Goal: Task Accomplishment & Management: Manage account settings

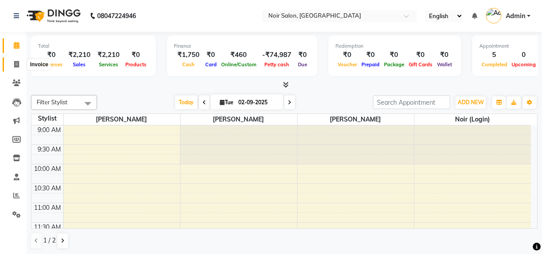
click at [20, 65] on span at bounding box center [16, 65] width 15 height 10
select select "service"
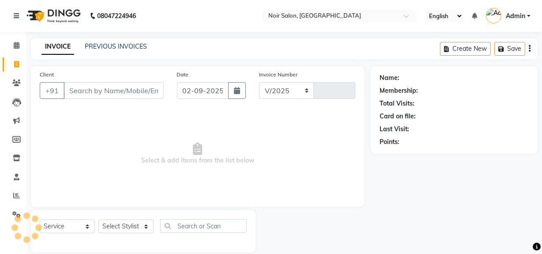
select select "5495"
type input "1319"
click at [115, 93] on input "Client" at bounding box center [114, 90] width 100 height 17
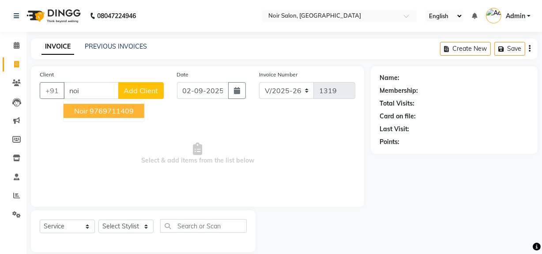
click at [110, 111] on ngb-highlight "9769711409" at bounding box center [112, 110] width 44 height 9
type input "9769711409"
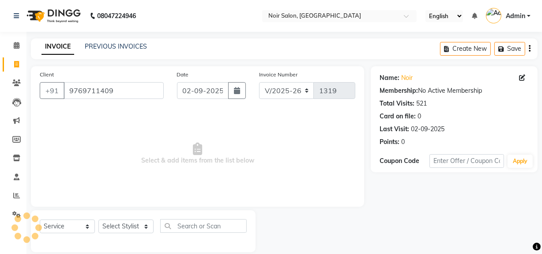
scroll to position [11, 0]
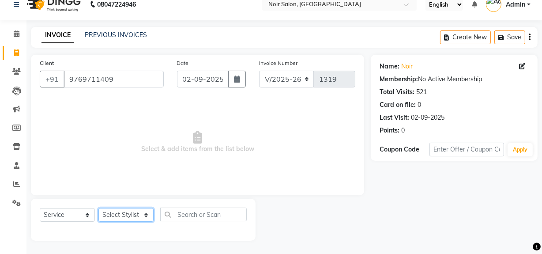
click at [126, 212] on select "Select Stylist [PERSON_NAME] [PERSON_NAME] Noir (Login) [PERSON_NAME] [PERSON_N…" at bounding box center [125, 215] width 55 height 14
select select "36928"
click at [98, 208] on select "Select Stylist [PERSON_NAME] [PERSON_NAME] Noir (Login) [PERSON_NAME] [PERSON_N…" at bounding box center [125, 215] width 55 height 14
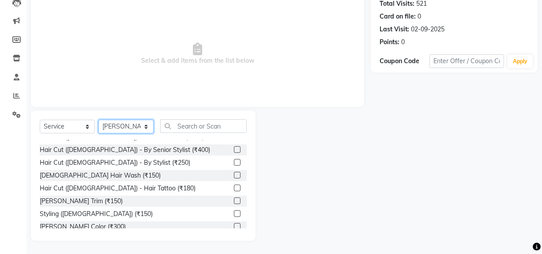
scroll to position [40, 0]
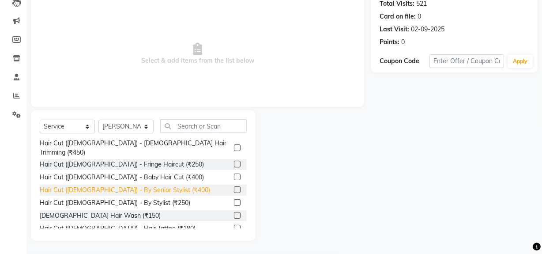
click at [119, 185] on div "Hair Cut ([DEMOGRAPHIC_DATA]) - By Senior Stylist (₹400)" at bounding box center [125, 189] width 170 height 9
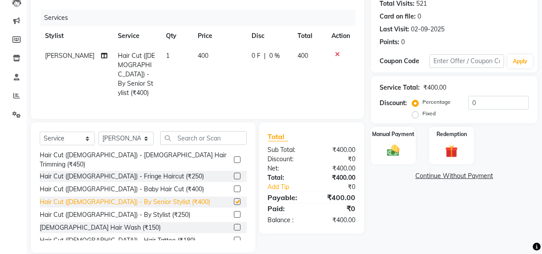
checkbox input "false"
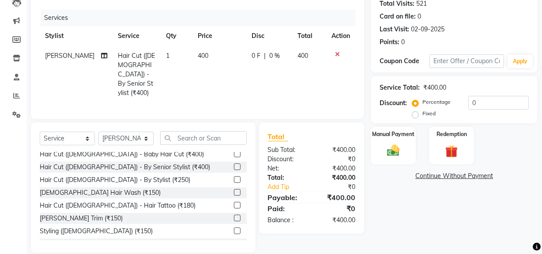
scroll to position [80, 0]
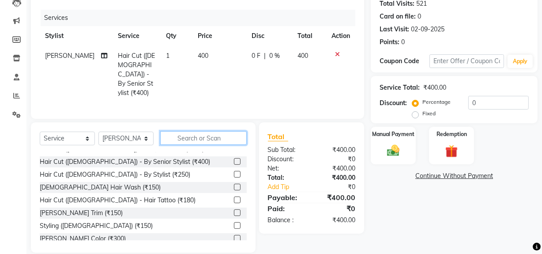
click at [201, 131] on input "text" at bounding box center [203, 138] width 86 height 14
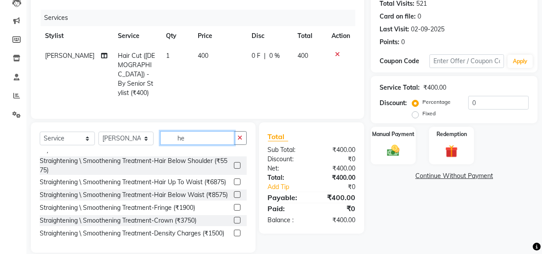
scroll to position [0, 0]
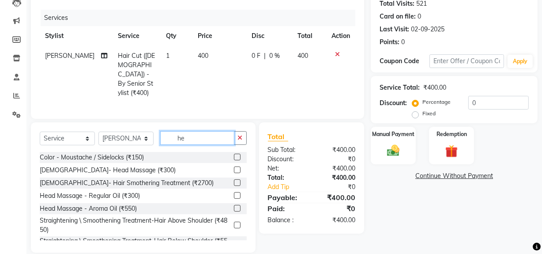
type input "he"
click at [127, 131] on select "Select Stylist [PERSON_NAME] [PERSON_NAME] Noir (Login) [PERSON_NAME] [PERSON_N…" at bounding box center [125, 138] width 55 height 14
select select "87449"
click at [98, 131] on select "Select Stylist [PERSON_NAME] [PERSON_NAME] Noir (Login) [PERSON_NAME] [PERSON_N…" at bounding box center [125, 138] width 55 height 14
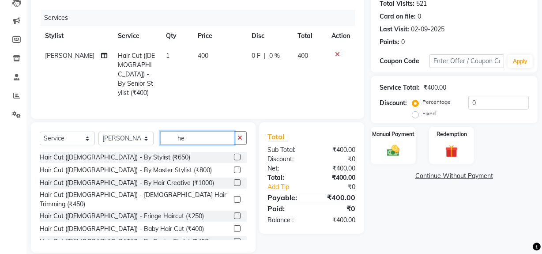
click at [196, 131] on input "he" at bounding box center [197, 138] width 74 height 14
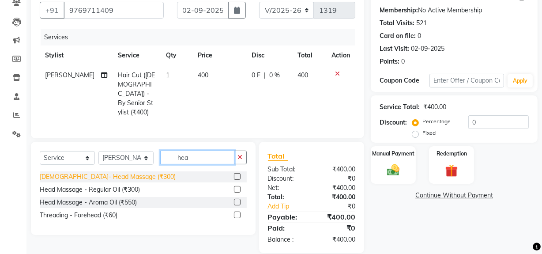
type input "hea"
click at [81, 172] on div "[DEMOGRAPHIC_DATA]- Head Massage (₹300)" at bounding box center [108, 176] width 136 height 9
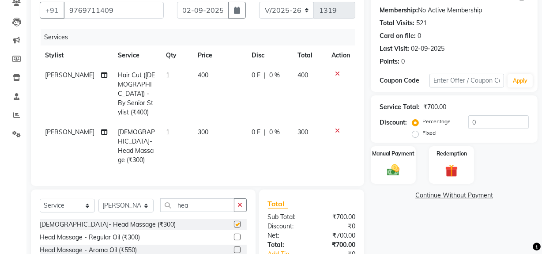
checkbox input "false"
click at [199, 198] on input "hea" at bounding box center [197, 205] width 74 height 14
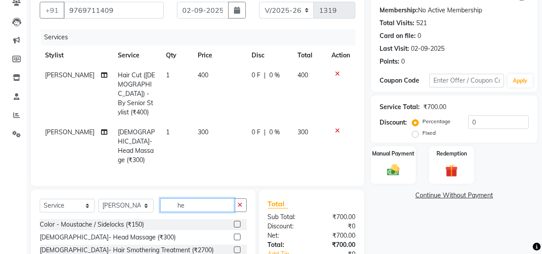
type input "h"
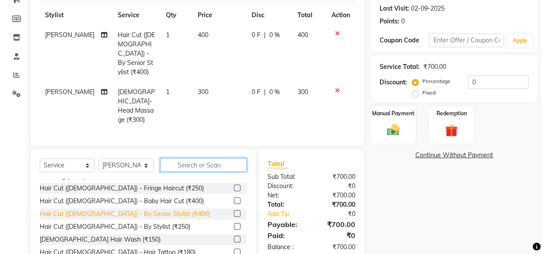
scroll to position [80, 0]
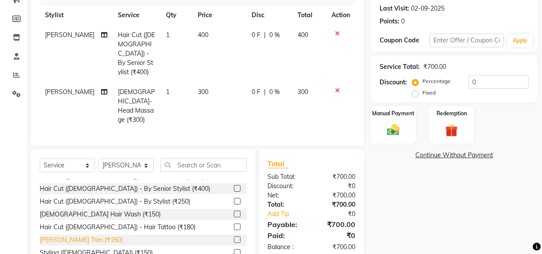
click at [64, 235] on div "[PERSON_NAME] Trim (₹150)" at bounding box center [81, 239] width 83 height 9
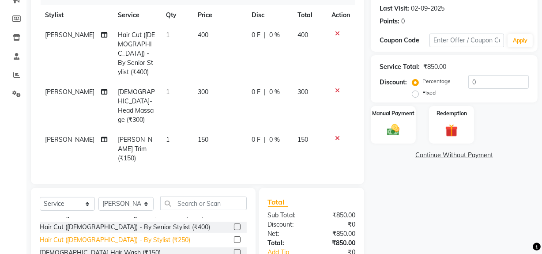
checkbox input "false"
click at [395, 132] on img at bounding box center [392, 129] width 21 height 15
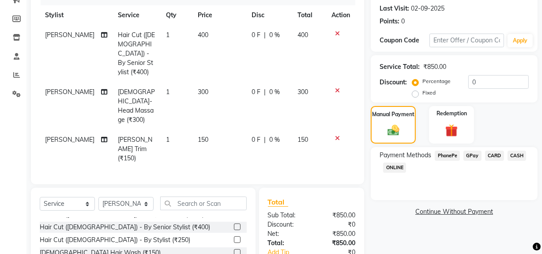
click at [513, 155] on span "CASH" at bounding box center [516, 155] width 19 height 10
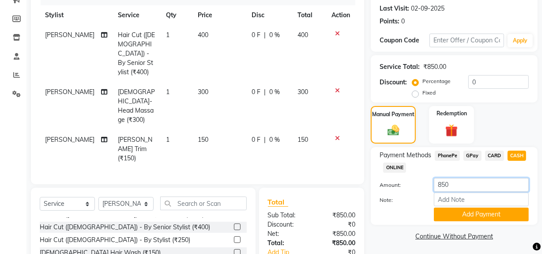
click at [446, 186] on input "850" at bounding box center [481, 185] width 95 height 14
click at [442, 182] on input "850" at bounding box center [481, 185] width 95 height 14
type input "150"
click at [465, 209] on button "Add Payment" at bounding box center [481, 214] width 95 height 14
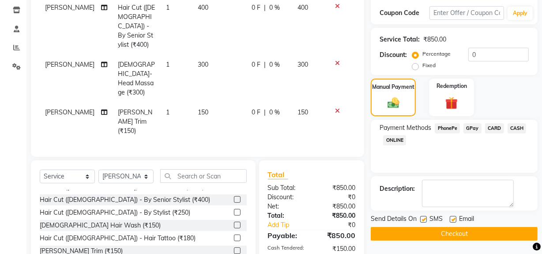
scroll to position [179, 0]
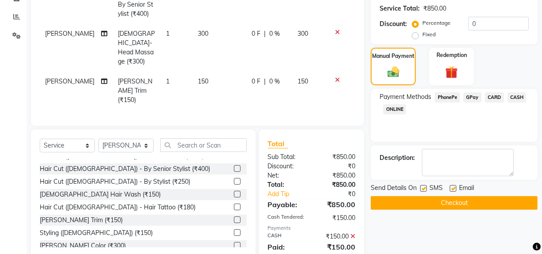
click at [475, 95] on span "GPay" at bounding box center [472, 97] width 18 height 10
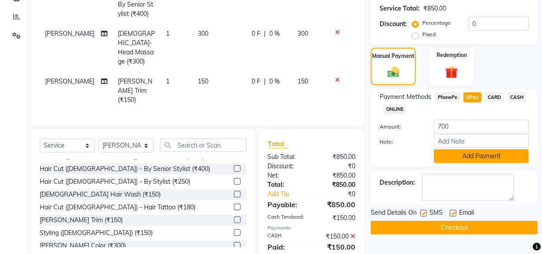
click at [463, 155] on button "Add Payment" at bounding box center [481, 156] width 95 height 14
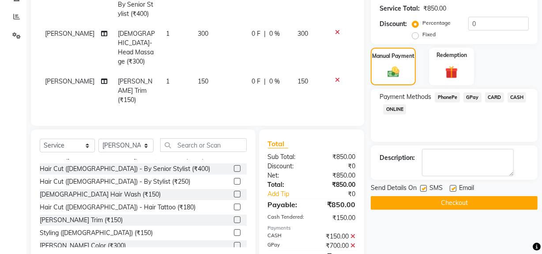
scroll to position [188, 0]
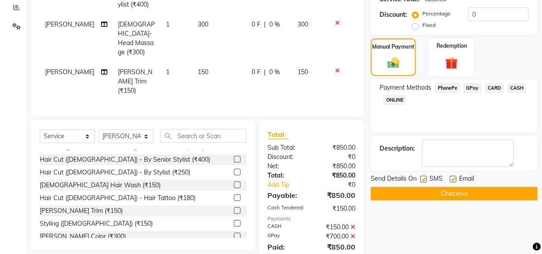
click at [422, 177] on label at bounding box center [423, 179] width 7 height 7
click at [422, 177] on input "checkbox" at bounding box center [423, 179] width 6 height 6
checkbox input "false"
click at [450, 177] on label at bounding box center [453, 179] width 7 height 7
click at [450, 177] on input "checkbox" at bounding box center [453, 179] width 6 height 6
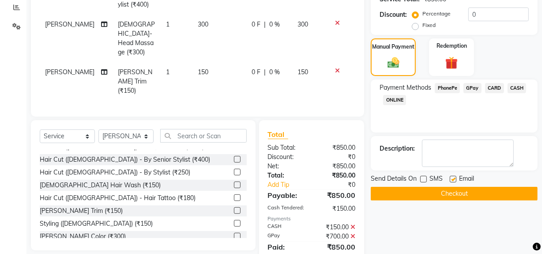
checkbox input "false"
click at [438, 194] on button "Checkout" at bounding box center [454, 194] width 167 height 14
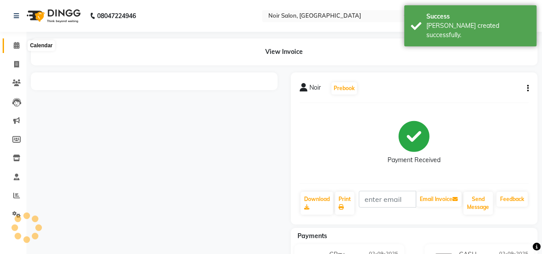
click at [16, 45] on icon at bounding box center [17, 45] width 6 height 7
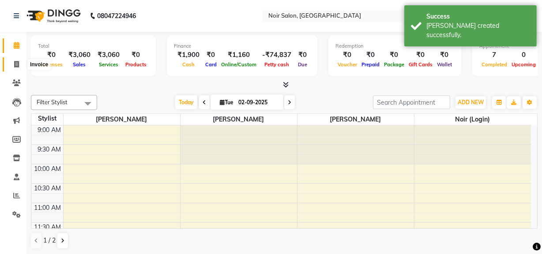
click at [17, 64] on icon at bounding box center [16, 64] width 5 height 7
select select "service"
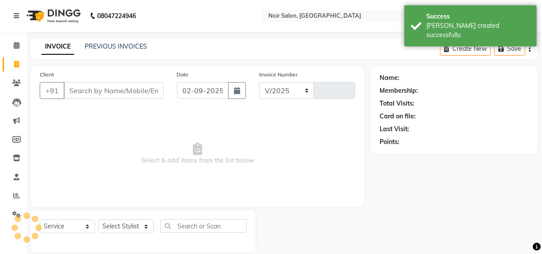
select select "5495"
type input "1320"
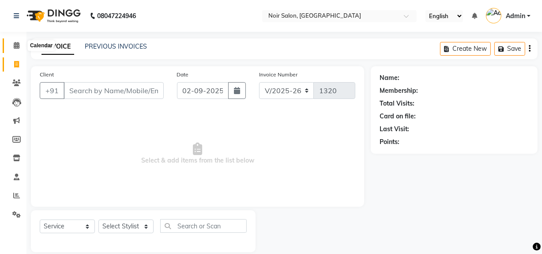
click at [18, 49] on span at bounding box center [16, 46] width 15 height 10
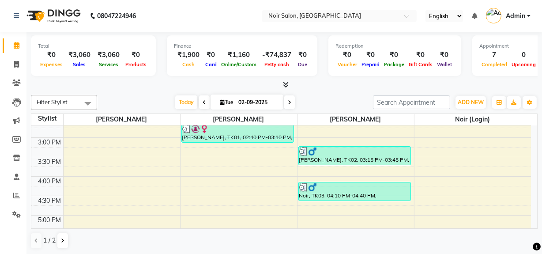
scroll to position [197, 0]
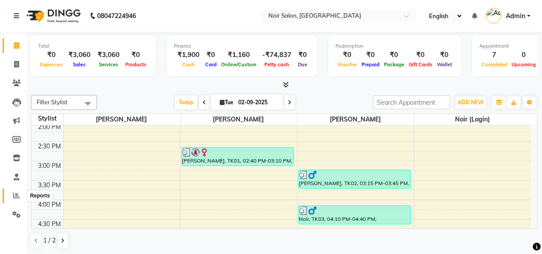
click at [18, 195] on icon at bounding box center [16, 195] width 7 height 7
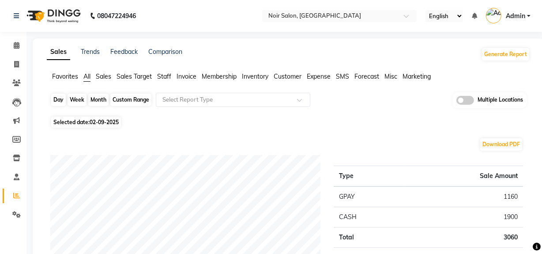
click at [56, 100] on div "Day" at bounding box center [58, 100] width 15 height 12
select select "9"
select select "2025"
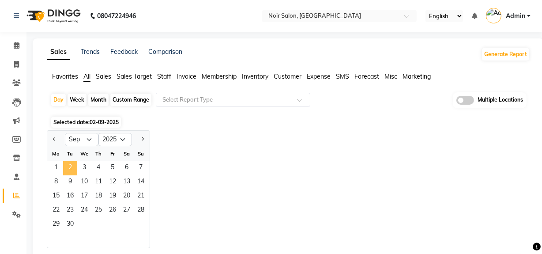
click at [68, 166] on span "2" at bounding box center [70, 168] width 14 height 14
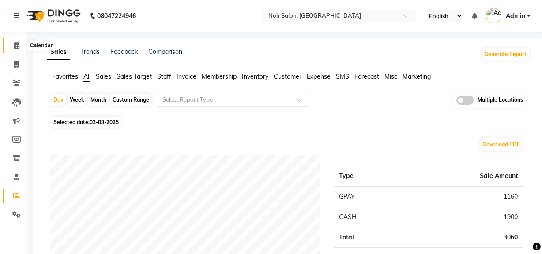
click at [15, 45] on icon at bounding box center [17, 45] width 6 height 7
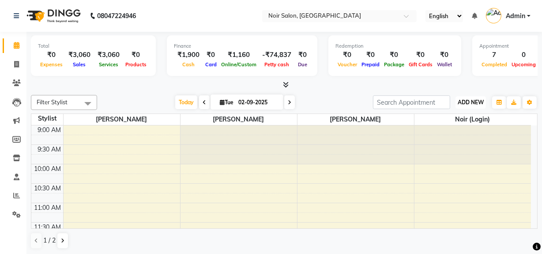
click at [476, 100] on span "ADD NEW" at bounding box center [470, 102] width 26 height 7
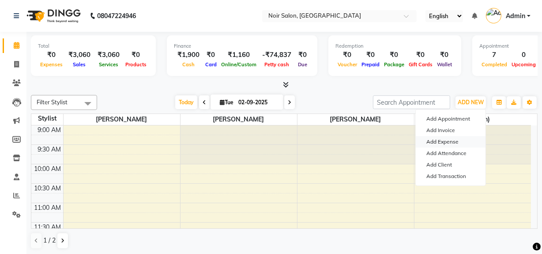
click at [446, 142] on link "Add Expense" at bounding box center [451, 141] width 70 height 11
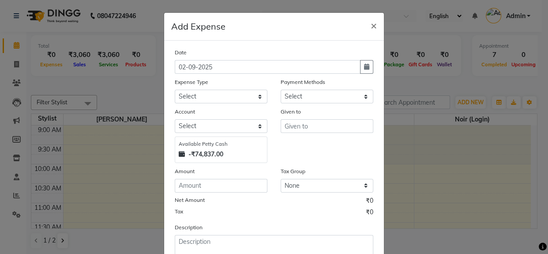
select select "1"
select select "4427"
click at [195, 100] on select "Select Advance Advance Salary Bank charges Cash transfer to bank Cash transfer …" at bounding box center [221, 97] width 93 height 14
select select "10989"
click at [301, 127] on input "text" at bounding box center [327, 126] width 93 height 14
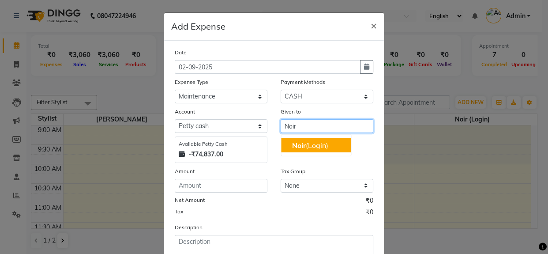
type input "Noir"
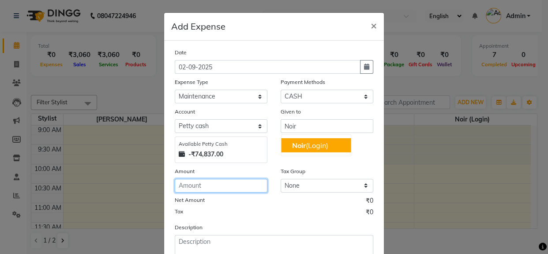
click at [201, 182] on input "number" at bounding box center [221, 186] width 93 height 14
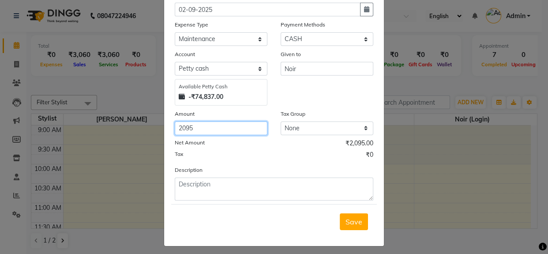
scroll to position [63, 0]
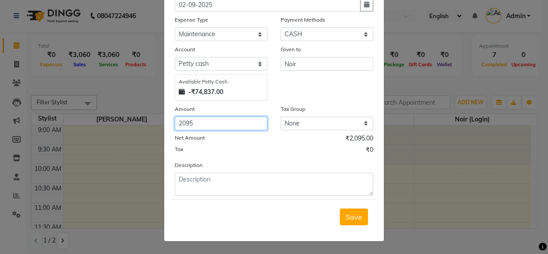
type input "2095"
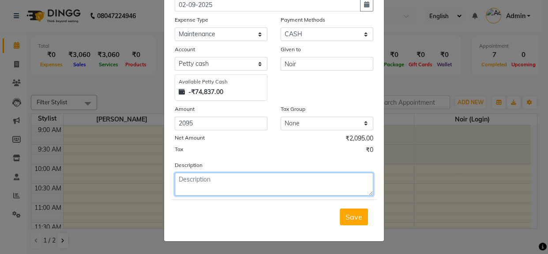
click at [255, 188] on textarea at bounding box center [274, 183] width 199 height 23
type textarea "Reag"
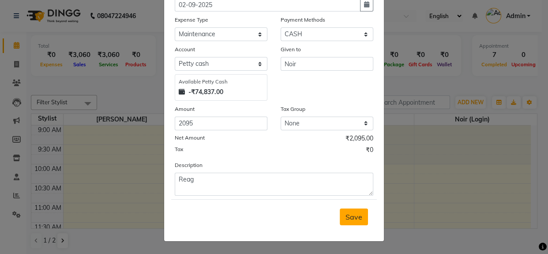
click at [349, 215] on span "Save" at bounding box center [353, 216] width 17 height 9
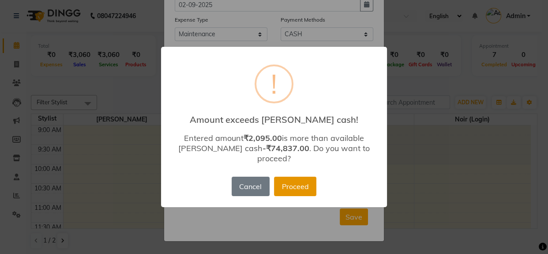
click at [290, 177] on button "Proceed" at bounding box center [295, 185] width 42 height 19
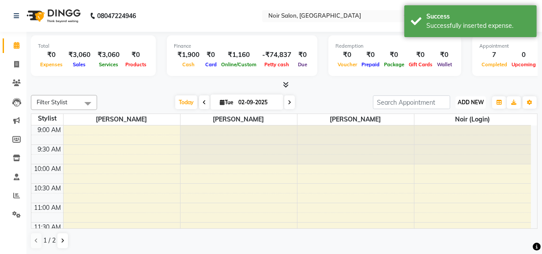
click at [475, 101] on span "ADD NEW" at bounding box center [470, 102] width 26 height 7
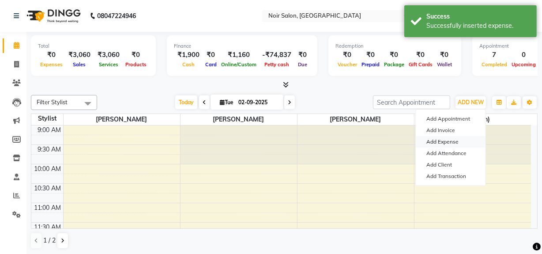
click at [438, 139] on link "Add Expense" at bounding box center [451, 141] width 70 height 11
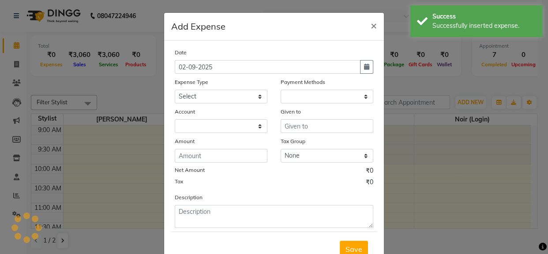
select select "1"
select select "4427"
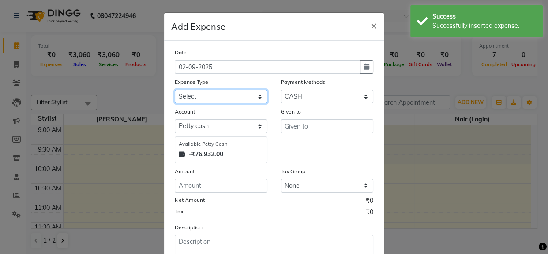
click at [218, 97] on select "Select Advance Advance Salary Bank charges Cash transfer to bank Cash transfer …" at bounding box center [221, 97] width 93 height 14
select select "10989"
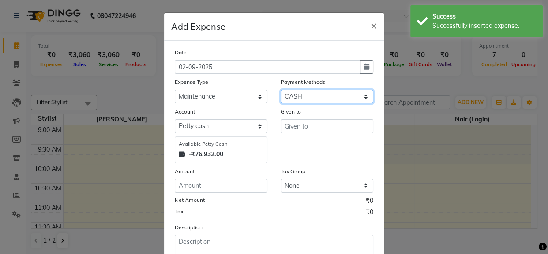
click at [307, 94] on select "Select Package PhonePe Voucher Gift Card GPay CARD Prepaid CASH ONLINE Wallet" at bounding box center [327, 97] width 93 height 14
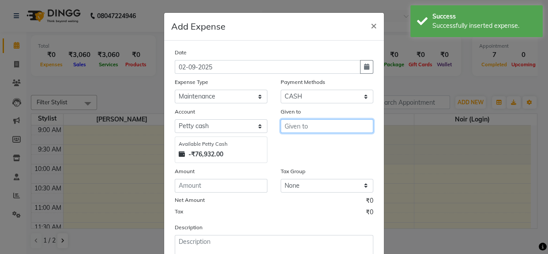
click at [284, 129] on input "text" at bounding box center [327, 126] width 93 height 14
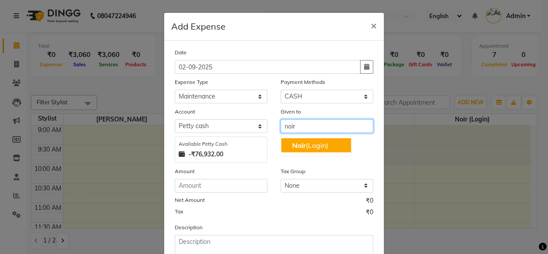
type input "noir"
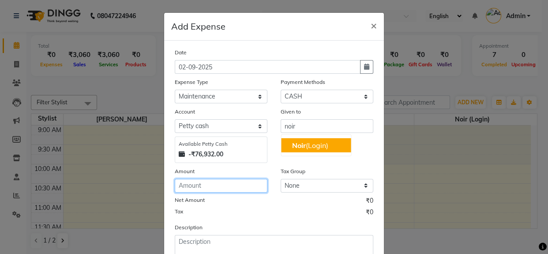
click at [199, 180] on input "number" at bounding box center [221, 186] width 93 height 14
click at [198, 189] on input "number" at bounding box center [221, 186] width 93 height 14
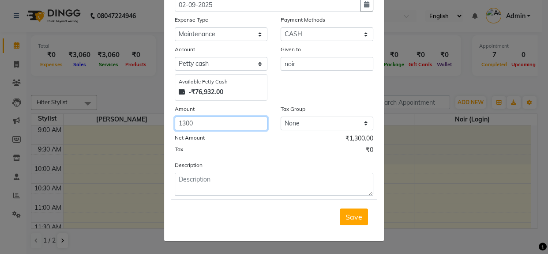
type input "1300"
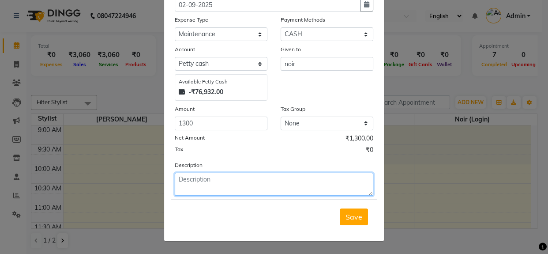
click at [225, 185] on textarea at bounding box center [274, 183] width 199 height 23
type textarea "Reag"
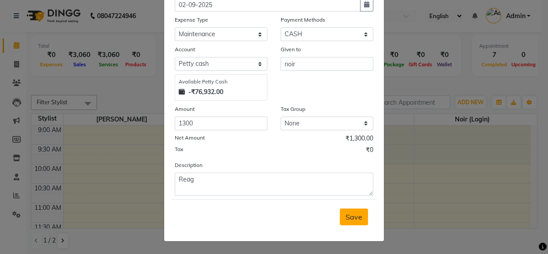
click at [356, 216] on span "Save" at bounding box center [353, 216] width 17 height 9
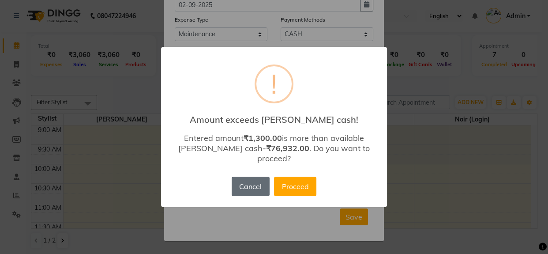
click at [265, 185] on button "Cancel" at bounding box center [251, 185] width 38 height 19
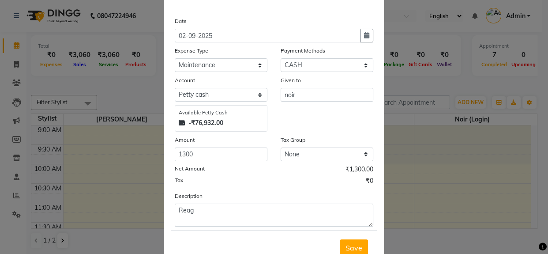
scroll to position [0, 0]
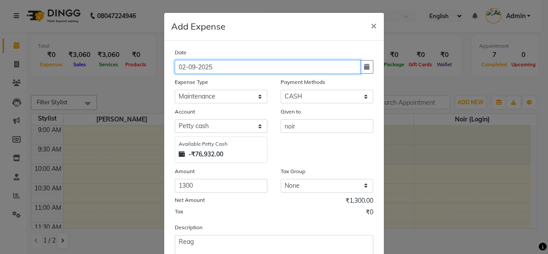
click at [304, 69] on input "02-09-2025" at bounding box center [268, 67] width 186 height 14
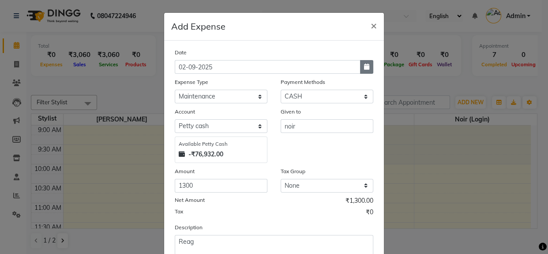
click at [364, 64] on icon "button" at bounding box center [366, 67] width 5 height 6
select select "9"
select select "2025"
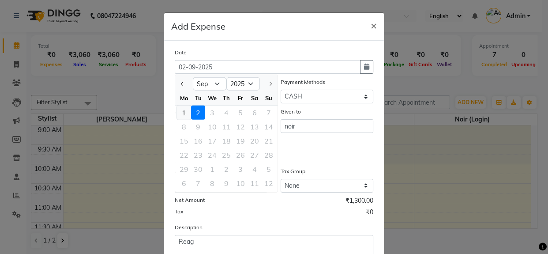
click at [180, 115] on div "1" at bounding box center [184, 112] width 14 height 14
type input "[DATE]"
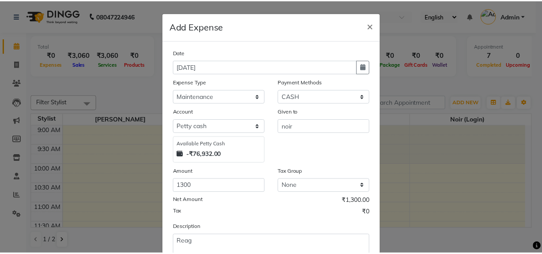
scroll to position [63, 0]
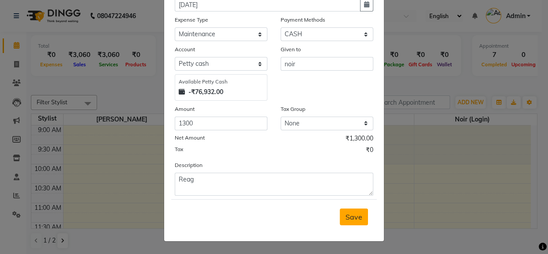
click at [345, 211] on button "Save" at bounding box center [354, 216] width 28 height 17
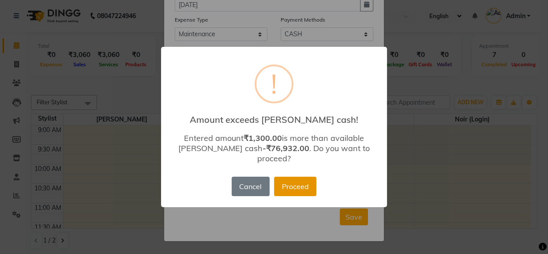
click at [298, 176] on button "Proceed" at bounding box center [295, 185] width 42 height 19
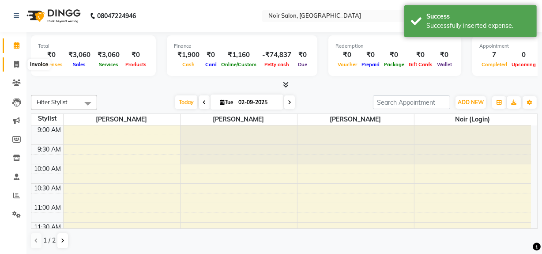
click at [11, 64] on span at bounding box center [16, 65] width 15 height 10
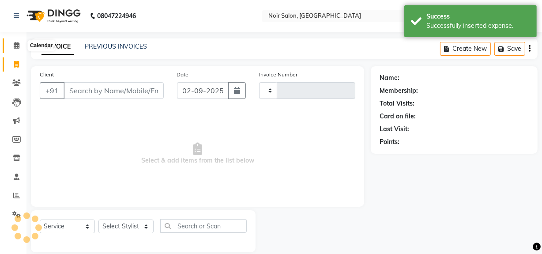
click at [15, 44] on icon at bounding box center [17, 45] width 6 height 7
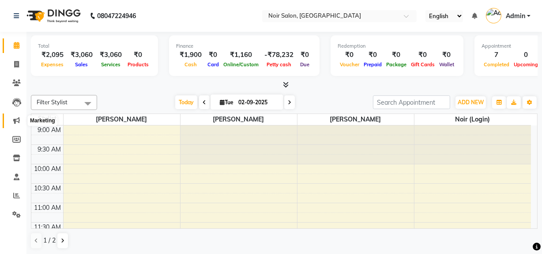
click at [16, 118] on icon at bounding box center [16, 120] width 7 height 7
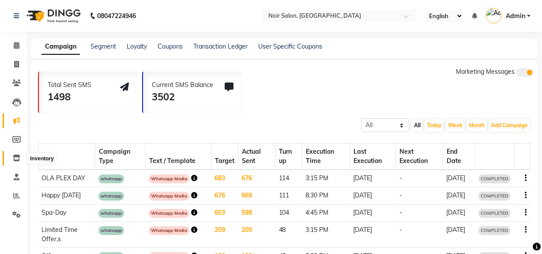
click at [16, 155] on icon at bounding box center [16, 157] width 7 height 7
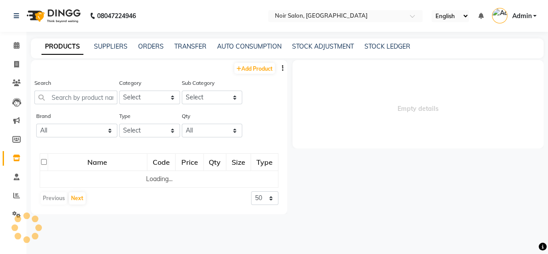
select select
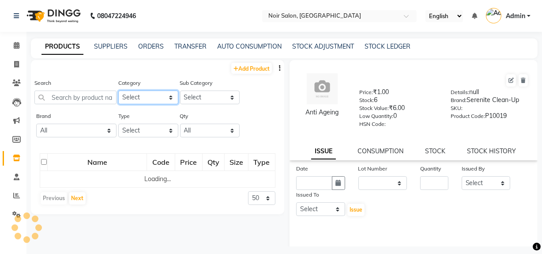
click at [135, 94] on select "Select Skin Hair Makeup Personal Care [PERSON_NAME] Waxing Disposable Threading…" at bounding box center [148, 97] width 60 height 14
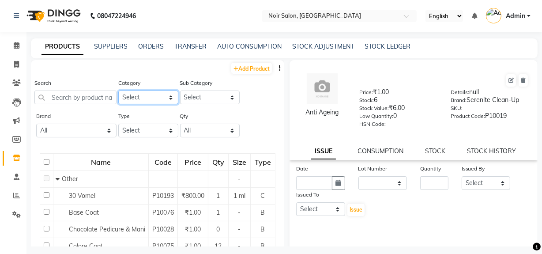
select select "833702850"
click at [135, 96] on select "Select Skin Hair Makeup Personal Care [PERSON_NAME] Waxing Disposable Threading…" at bounding box center [148, 97] width 60 height 14
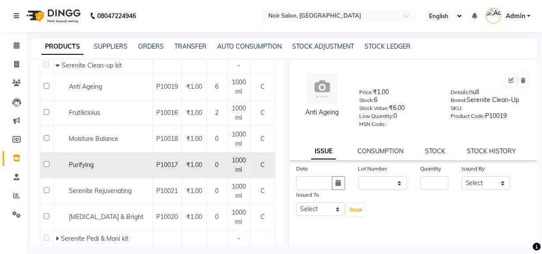
scroll to position [110, 0]
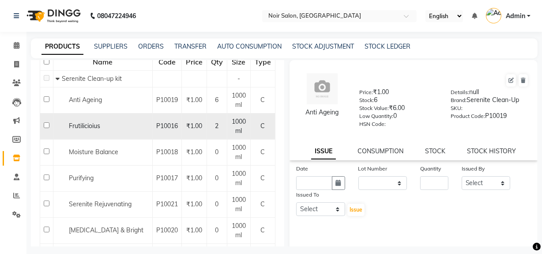
click at [84, 124] on span "Frutilicioius" at bounding box center [84, 126] width 31 height 8
select select
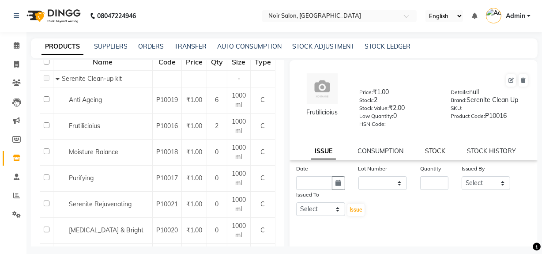
click at [435, 152] on link "STOCK" at bounding box center [435, 151] width 20 height 8
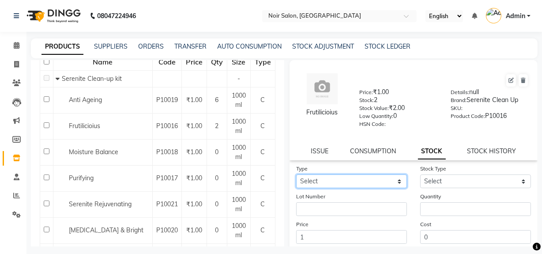
click at [325, 183] on select "Select In Out" at bounding box center [351, 181] width 111 height 14
select select "in"
click at [296, 176] on select "Select In Out" at bounding box center [351, 181] width 111 height 14
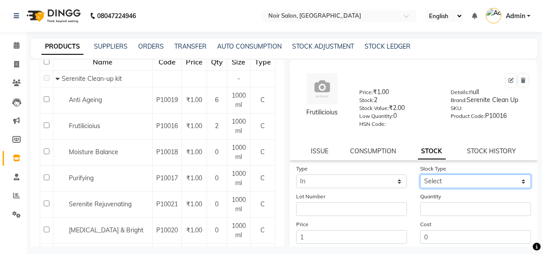
click at [446, 181] on select "Select New Stock Adjustment Return Other" at bounding box center [475, 181] width 111 height 14
select select "new stock"
click at [420, 176] on select "Select New Stock Adjustment Return Other" at bounding box center [475, 181] width 111 height 14
click at [441, 202] on div "Quantity" at bounding box center [475, 203] width 124 height 24
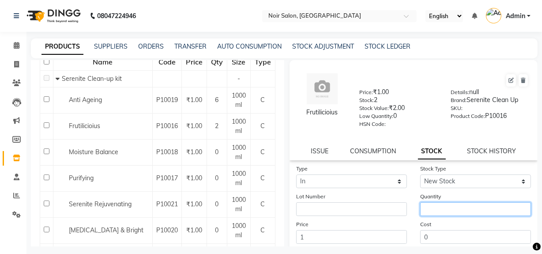
click at [441, 207] on input "number" at bounding box center [475, 209] width 111 height 14
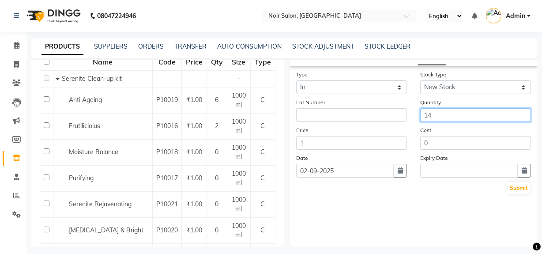
scroll to position [95, 0]
type input "14"
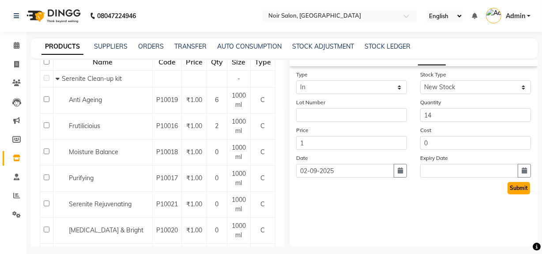
click at [507, 187] on button "Submit" at bounding box center [518, 188] width 22 height 12
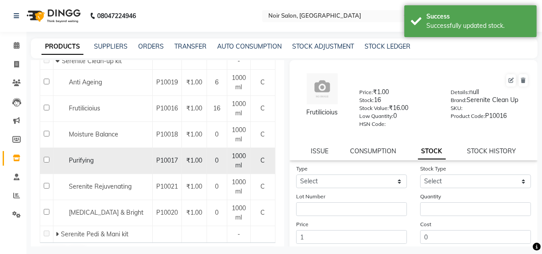
scroll to position [150, 0]
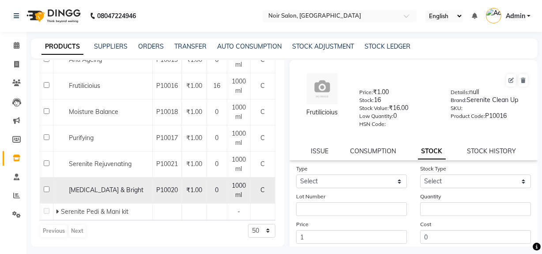
click at [90, 192] on span "[MEDICAL_DATA] & Bright" at bounding box center [106, 190] width 75 height 8
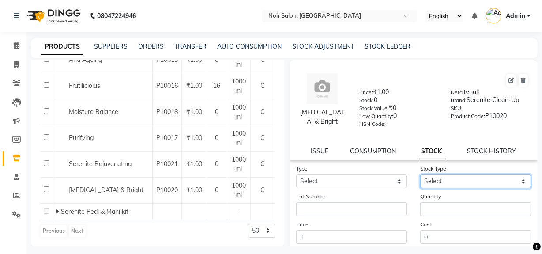
click at [429, 177] on select "Select New Stock Adjustment Return Other" at bounding box center [475, 181] width 111 height 14
select select "new stock"
click at [420, 176] on select "Select New Stock Adjustment Return Other" at bounding box center [475, 181] width 111 height 14
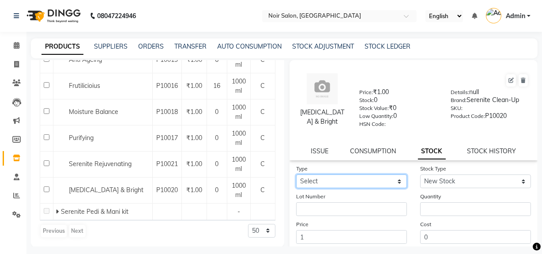
click at [343, 180] on select "Select In Out" at bounding box center [351, 181] width 111 height 14
select select "in"
click at [296, 176] on select "Select In Out" at bounding box center [351, 181] width 111 height 14
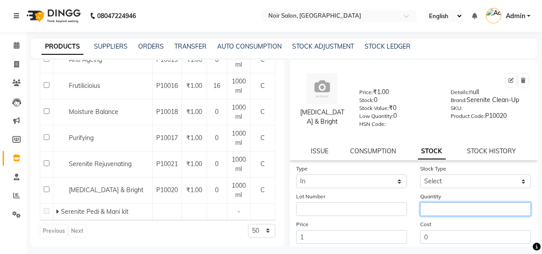
click at [453, 206] on input "number" at bounding box center [475, 209] width 111 height 14
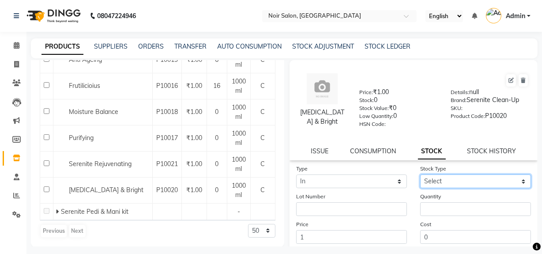
click at [448, 181] on select "Select New Stock Adjustment Return Other" at bounding box center [475, 181] width 111 height 14
select select "new stock"
click at [420, 176] on select "Select New Stock Adjustment Return Other" at bounding box center [475, 181] width 111 height 14
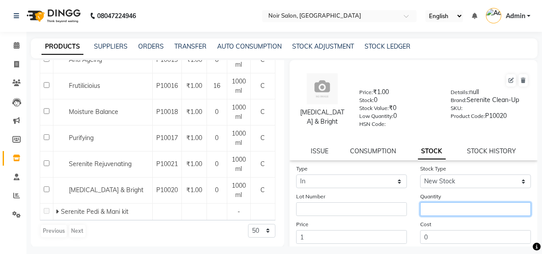
click at [441, 216] on input "number" at bounding box center [475, 209] width 111 height 14
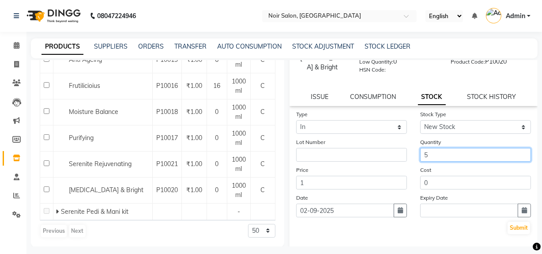
scroll to position [95, 0]
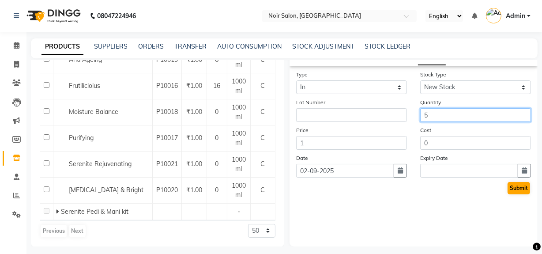
type input "5"
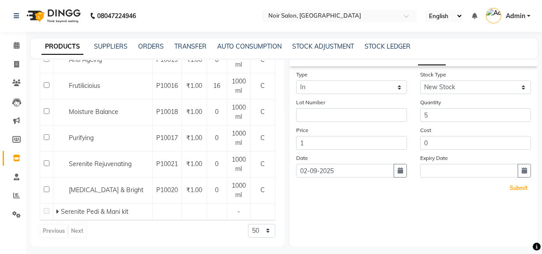
click at [507, 184] on button "Submit" at bounding box center [518, 188] width 22 height 12
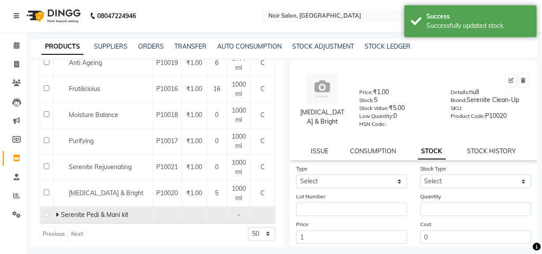
scroll to position [150, 0]
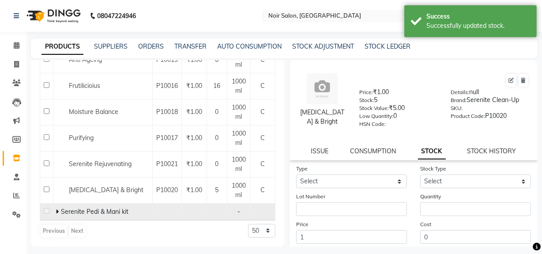
click at [56, 211] on icon at bounding box center [57, 211] width 3 height 6
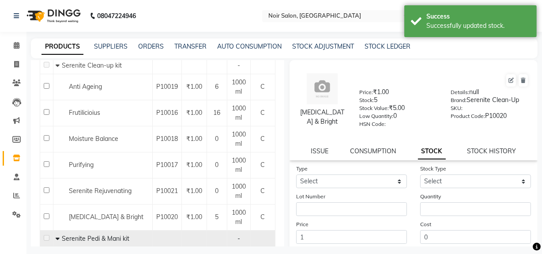
scroll to position [0, 0]
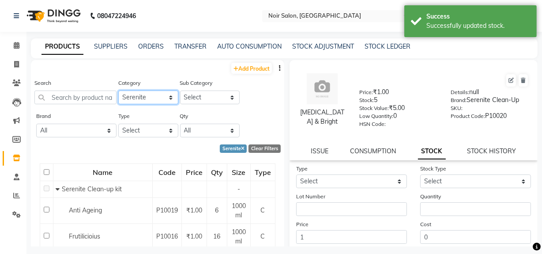
click at [155, 97] on select "Select Skin Hair Makeup Personal Care [PERSON_NAME] Waxing Disposable Threading…" at bounding box center [148, 97] width 60 height 14
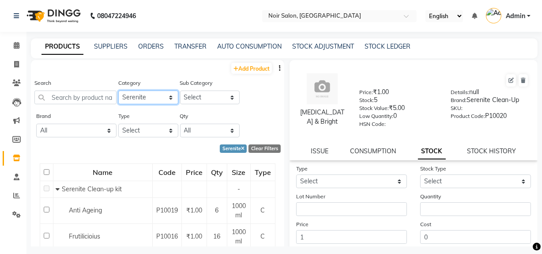
select select "833702750"
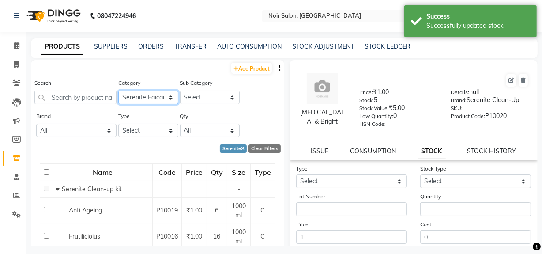
click at [155, 97] on select "Select Skin Hair Makeup Personal Care [PERSON_NAME] Waxing Disposable Threading…" at bounding box center [148, 97] width 60 height 14
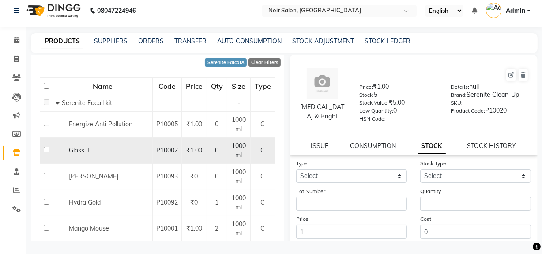
scroll to position [79, 0]
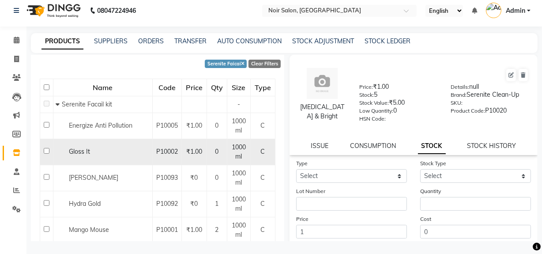
click at [101, 151] on div "Gloss It" at bounding box center [103, 151] width 94 height 9
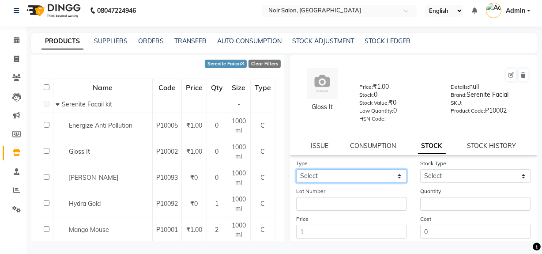
click at [335, 176] on select "Select In Out" at bounding box center [351, 176] width 111 height 14
select select "in"
click at [296, 170] on select "Select In Out" at bounding box center [351, 176] width 111 height 14
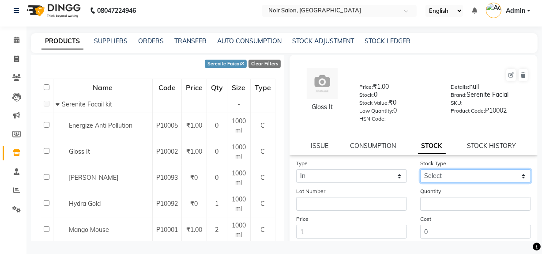
click at [443, 176] on select "Select New Stock Adjustment Return Other" at bounding box center [475, 176] width 111 height 14
select select "new stock"
click at [420, 170] on select "Select New Stock Adjustment Return Other" at bounding box center [475, 176] width 111 height 14
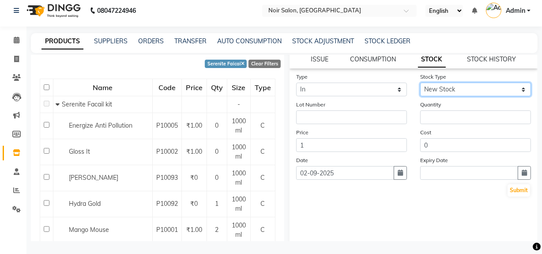
scroll to position [95, 0]
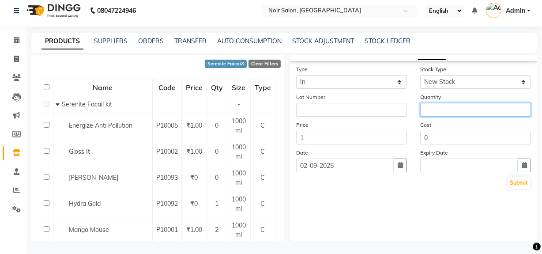
click at [435, 113] on input "number" at bounding box center [475, 110] width 111 height 14
type input "5"
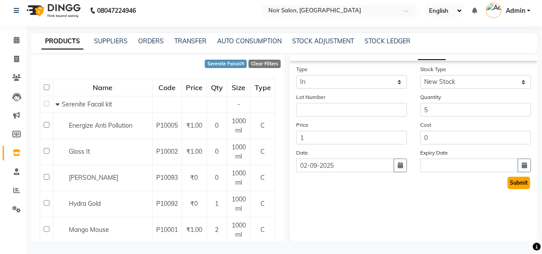
click at [514, 184] on button "Submit" at bounding box center [518, 182] width 22 height 12
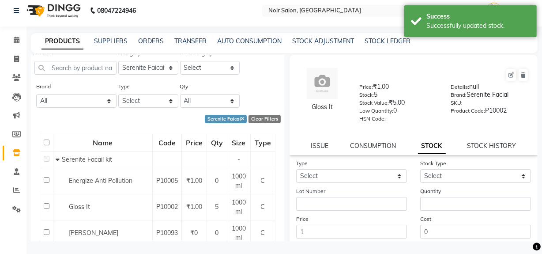
scroll to position [0, 0]
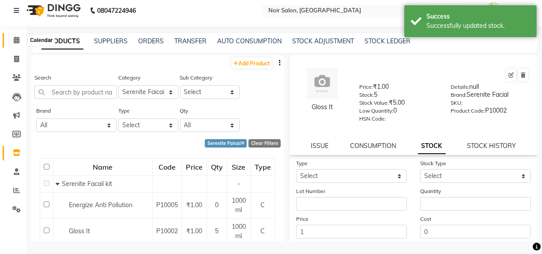
click at [20, 41] on span at bounding box center [16, 40] width 15 height 10
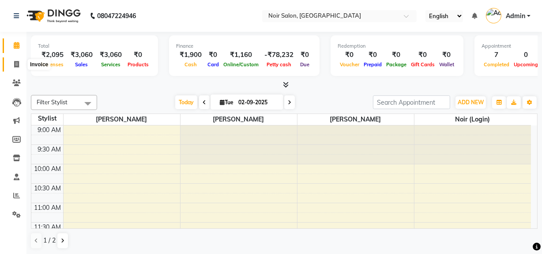
click at [17, 66] on icon at bounding box center [16, 64] width 5 height 7
select select "service"
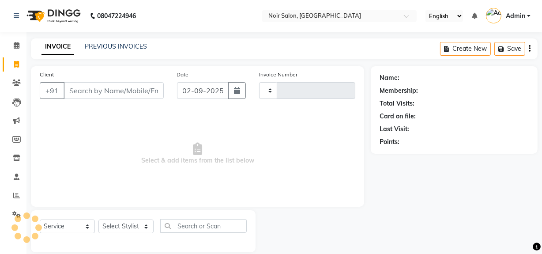
click at [122, 91] on input "Client" at bounding box center [114, 90] width 100 height 17
select select "5495"
type input "1320"
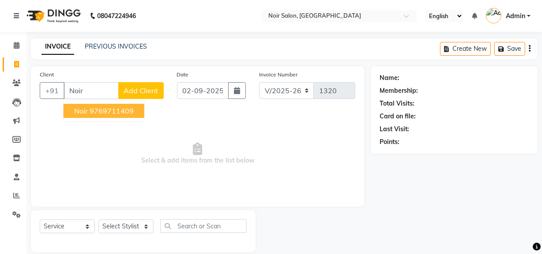
click at [101, 109] on ngb-highlight "9769711409" at bounding box center [112, 110] width 44 height 9
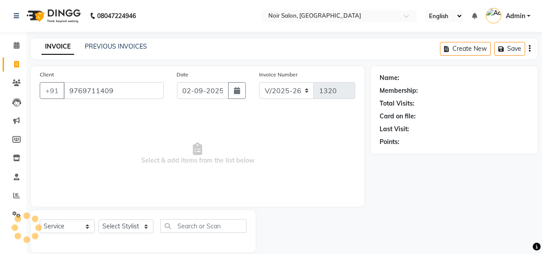
type input "9769711409"
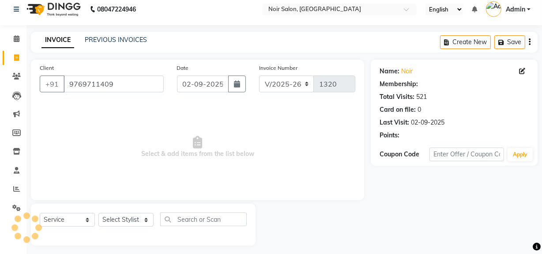
scroll to position [11, 0]
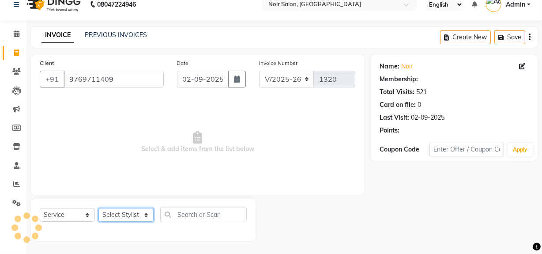
click at [118, 210] on select "Select Stylist [PERSON_NAME] [PERSON_NAME] Noir (Login) [PERSON_NAME] [PERSON_N…" at bounding box center [125, 215] width 55 height 14
select select "71171"
click at [98, 208] on select "Select Stylist [PERSON_NAME] [PERSON_NAME] Noir (Login) [PERSON_NAME] [PERSON_N…" at bounding box center [125, 215] width 55 height 14
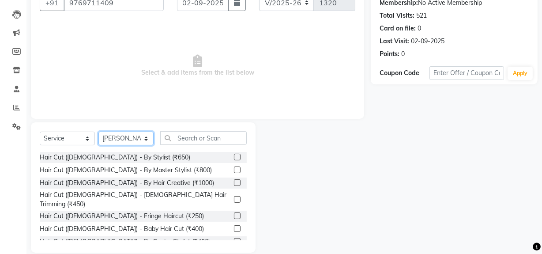
scroll to position [100, 0]
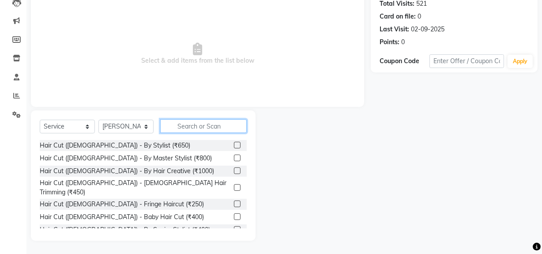
click at [207, 128] on input "text" at bounding box center [203, 126] width 86 height 14
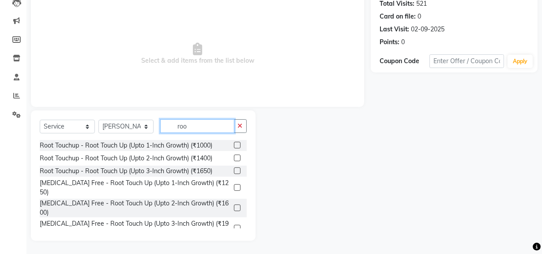
scroll to position [88, 0]
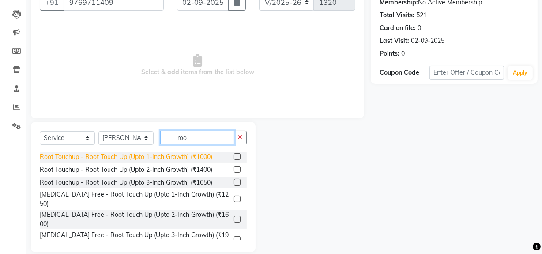
type input "roo"
click at [145, 160] on div "Root Touchup - Root Touch Up (Upto 1-Inch Growth) (₹1000)" at bounding box center [126, 156] width 172 height 9
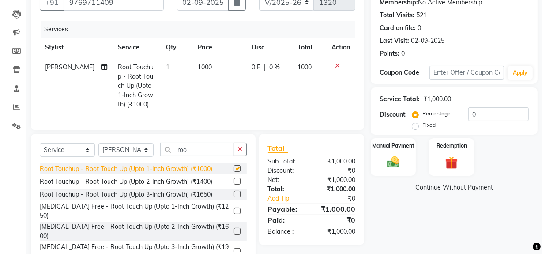
checkbox input "false"
click at [204, 64] on span "1000" at bounding box center [205, 67] width 14 height 8
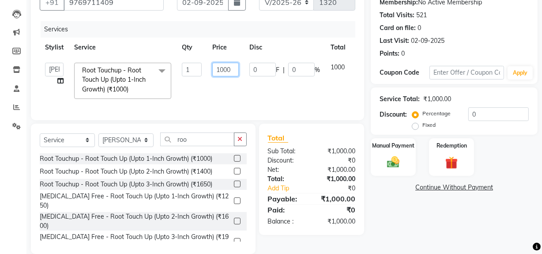
click at [223, 67] on input "1000" at bounding box center [225, 70] width 26 height 14
click at [225, 67] on input "1000" at bounding box center [225, 70] width 26 height 14
click at [232, 66] on input "28500" at bounding box center [225, 70] width 26 height 14
type input "2850"
click at [397, 155] on img at bounding box center [392, 161] width 21 height 15
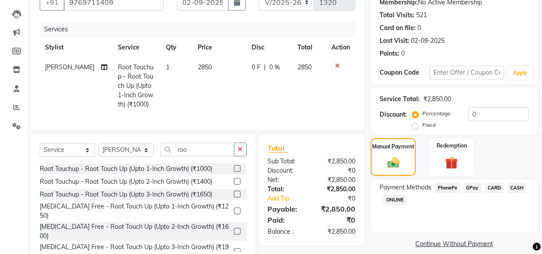
click at [474, 190] on span "GPay" at bounding box center [472, 188] width 18 height 10
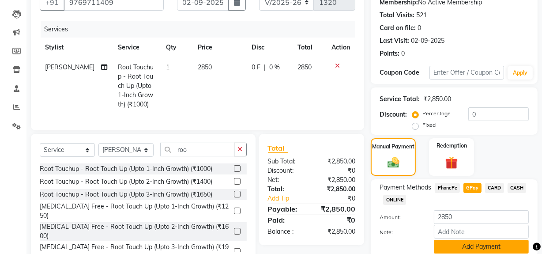
scroll to position [122, 0]
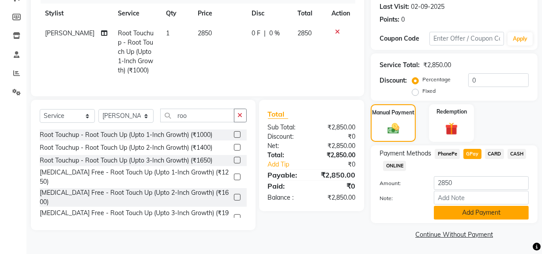
click at [473, 214] on button "Add Payment" at bounding box center [481, 213] width 95 height 14
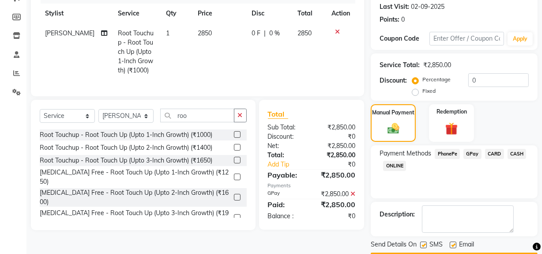
scroll to position [147, 0]
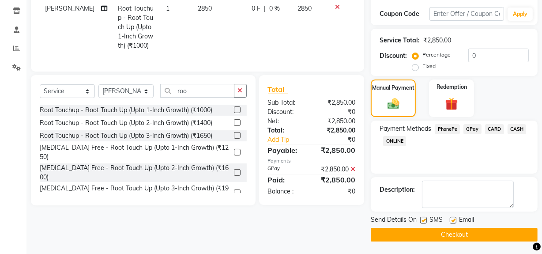
click at [456, 220] on div "Email" at bounding box center [465, 220] width 31 height 11
click at [421, 218] on label at bounding box center [423, 220] width 7 height 7
click at [421, 218] on input "checkbox" at bounding box center [423, 220] width 6 height 6
checkbox input "false"
click at [450, 218] on label at bounding box center [453, 220] width 7 height 7
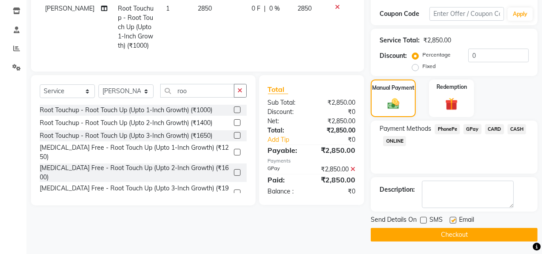
click at [450, 218] on input "checkbox" at bounding box center [453, 220] width 6 height 6
checkbox input "false"
click at [441, 236] on button "Checkout" at bounding box center [454, 235] width 167 height 14
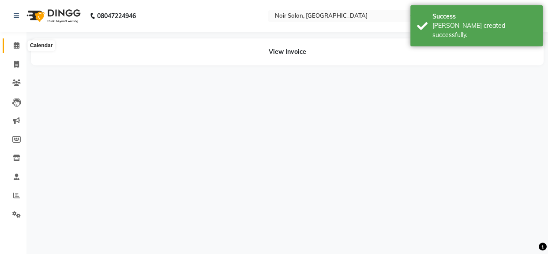
click at [11, 47] on span at bounding box center [16, 46] width 15 height 10
